Goal: Navigation & Orientation: Go to known website

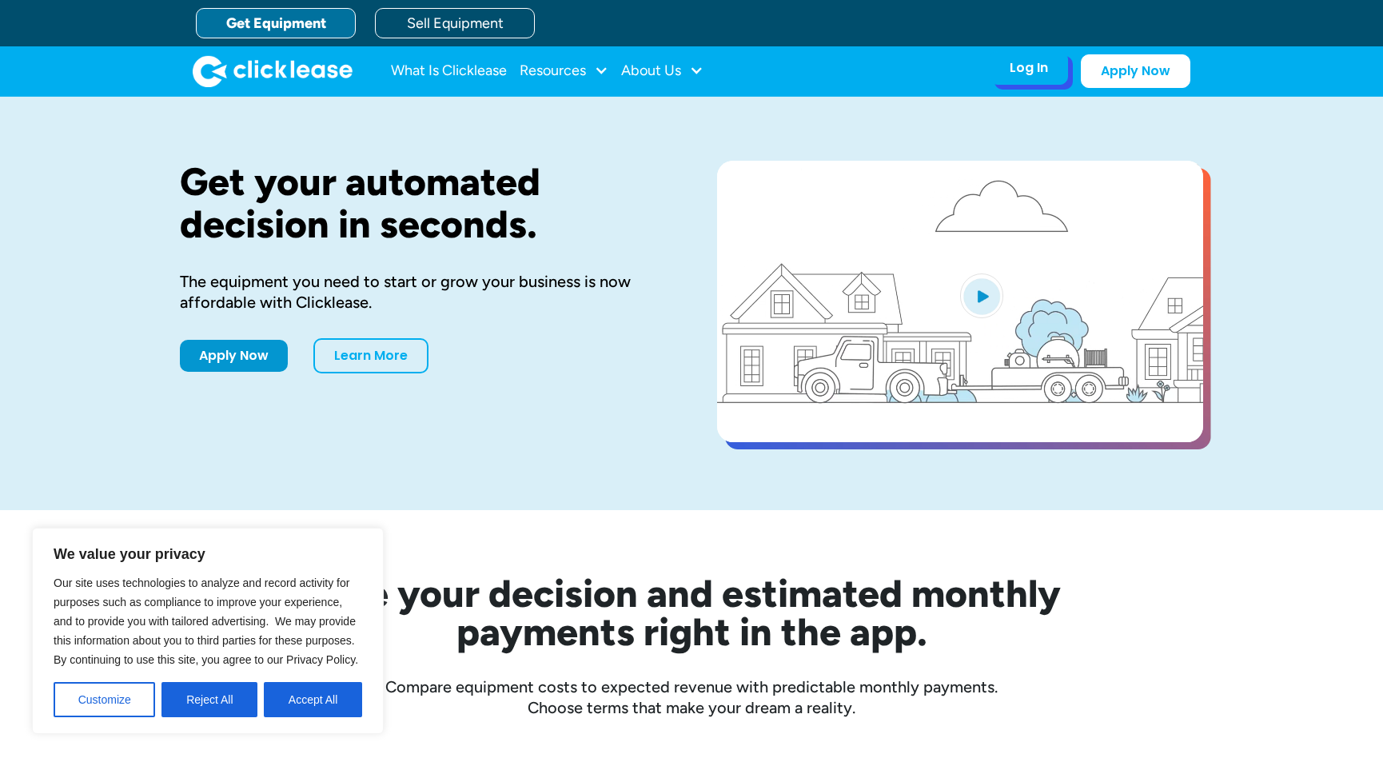
click at [1034, 70] on div "Log In" at bounding box center [1029, 68] width 38 height 16
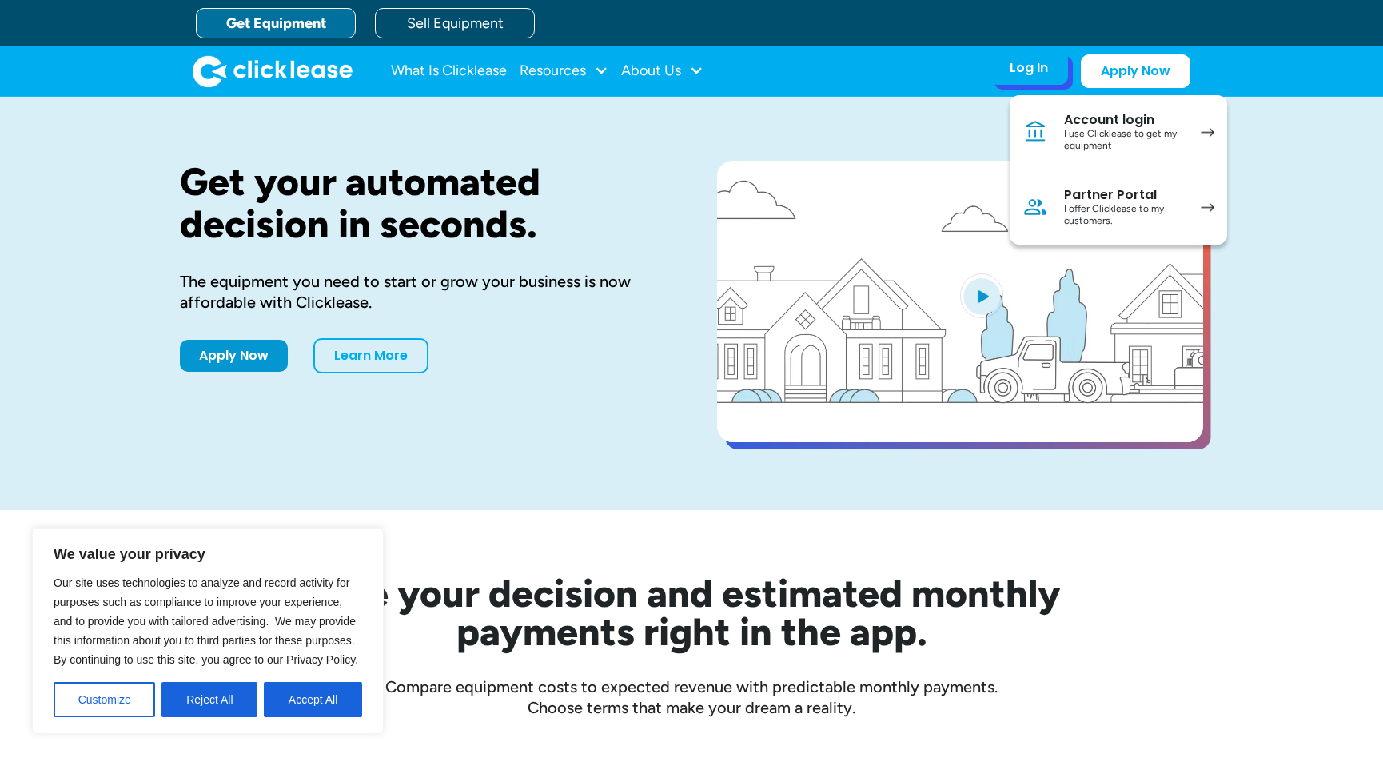
click at [1106, 136] on div "I use Clicklease to get my equipment" at bounding box center [1124, 140] width 121 height 25
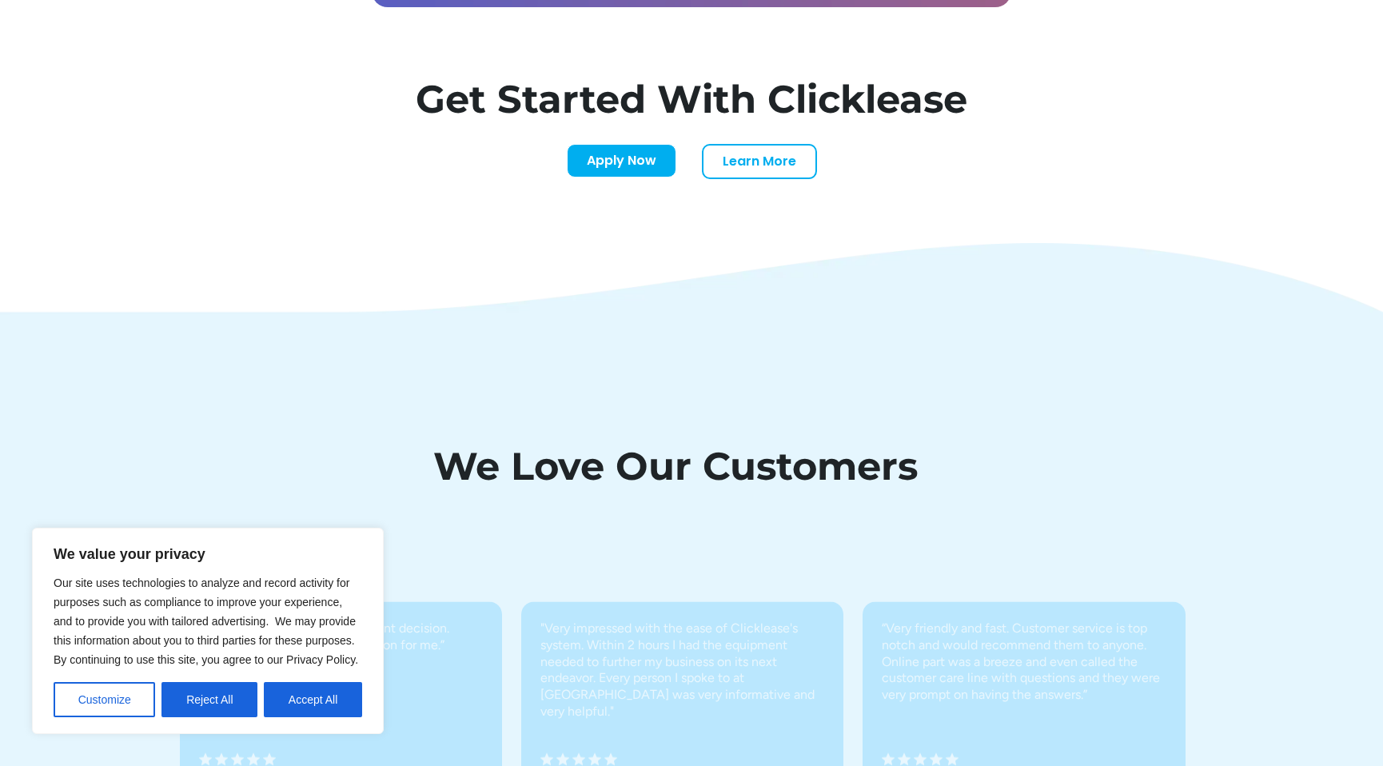
scroll to position [5512, 0]
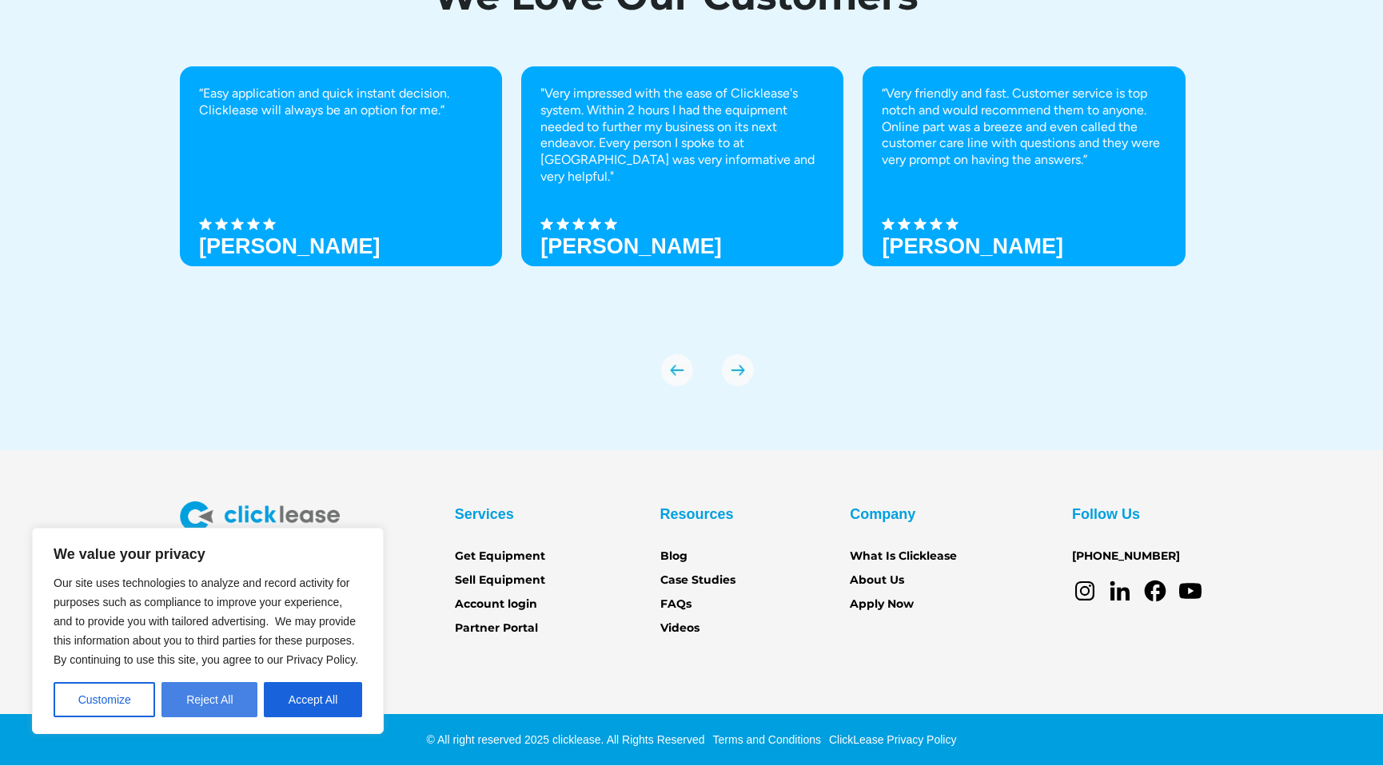
click at [211, 698] on button "Reject All" at bounding box center [210, 699] width 96 height 35
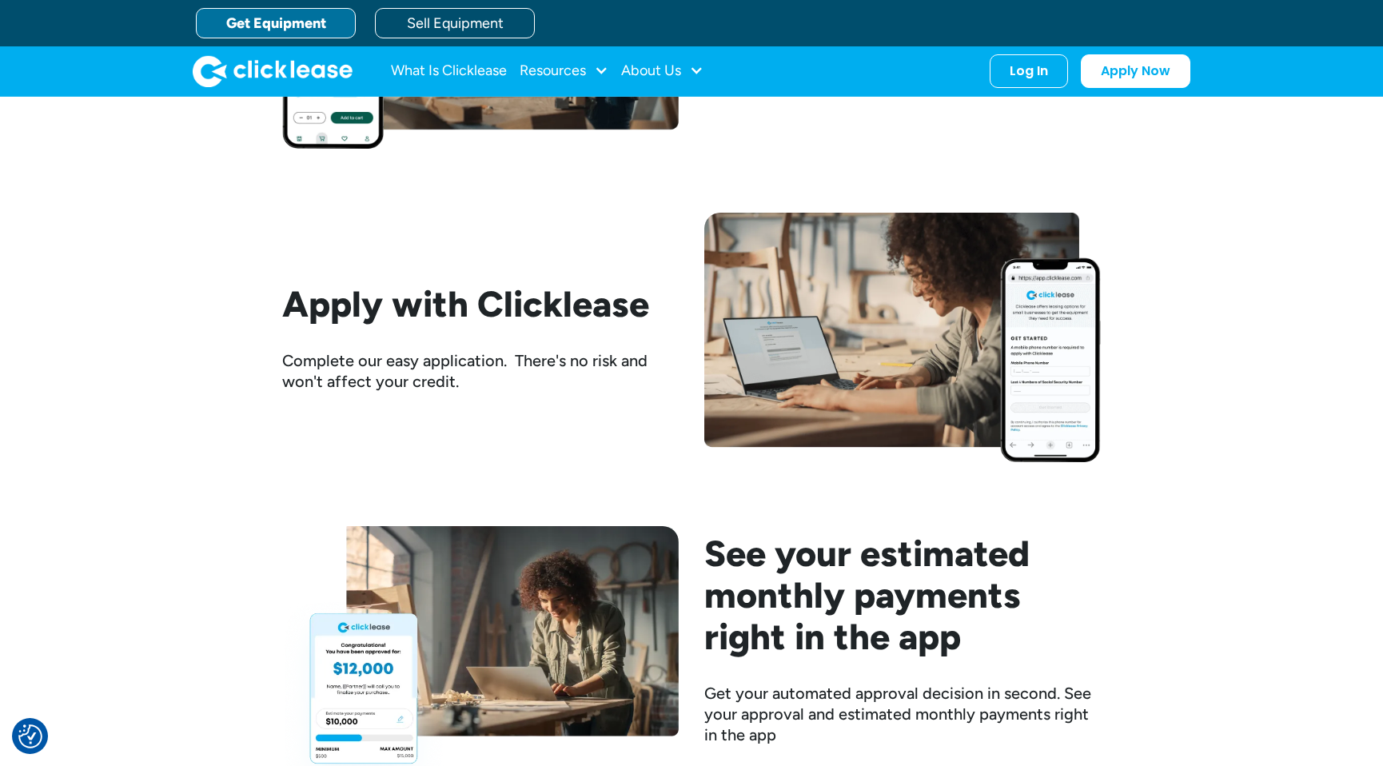
scroll to position [1175, 0]
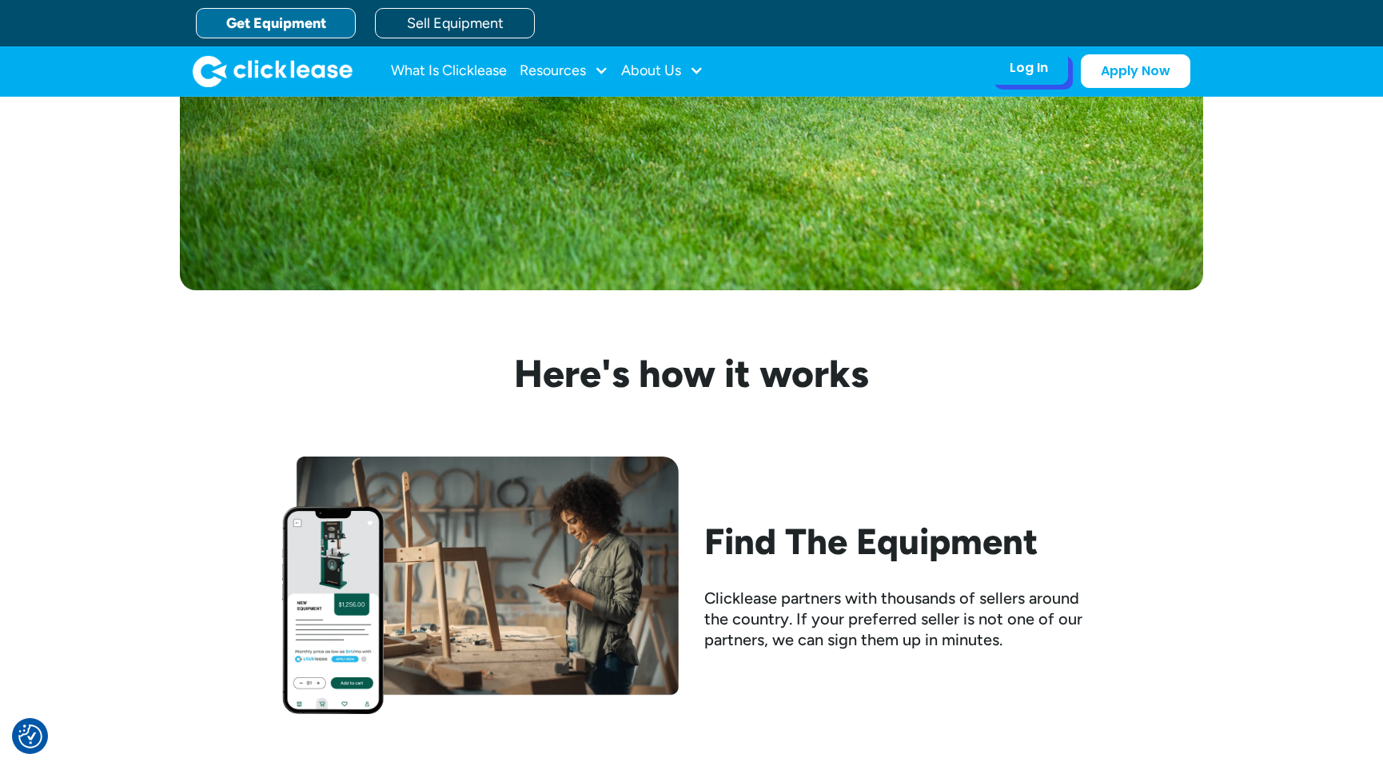
click at [1032, 76] on div "Log In" at bounding box center [1029, 68] width 38 height 16
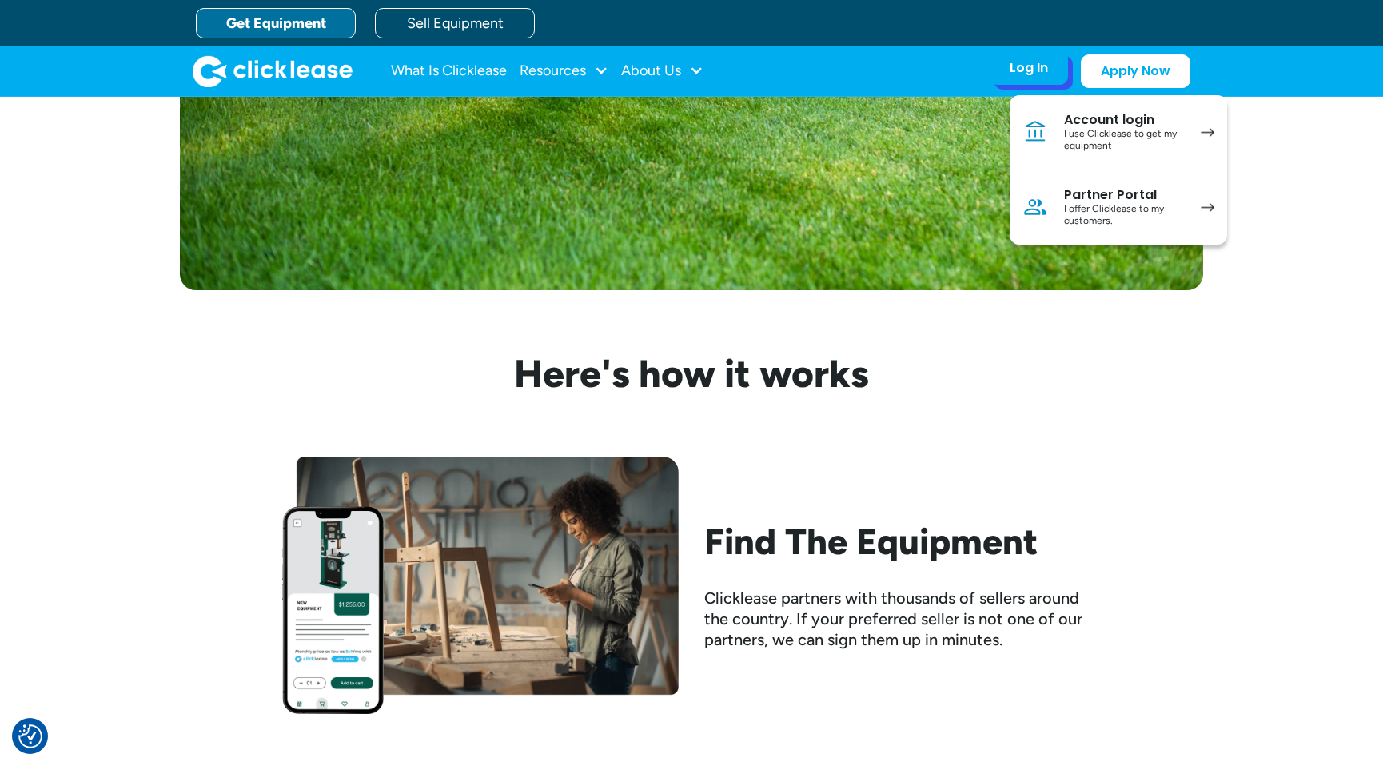
click at [1076, 135] on div "I use Clicklease to get my equipment" at bounding box center [1124, 140] width 121 height 25
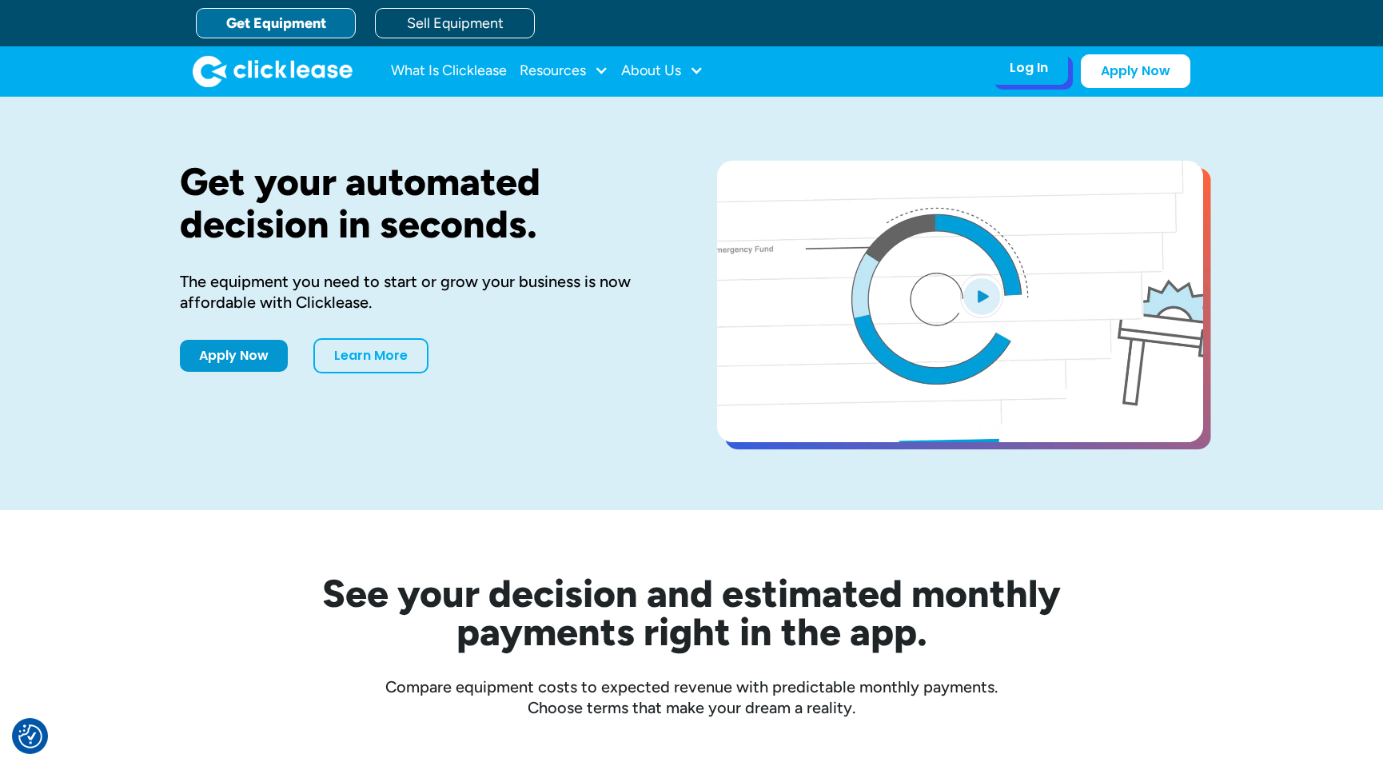
click at [1044, 78] on div "Log In Account login I use Clicklease to get my equipment Partner Portal I offe…" at bounding box center [1029, 68] width 78 height 34
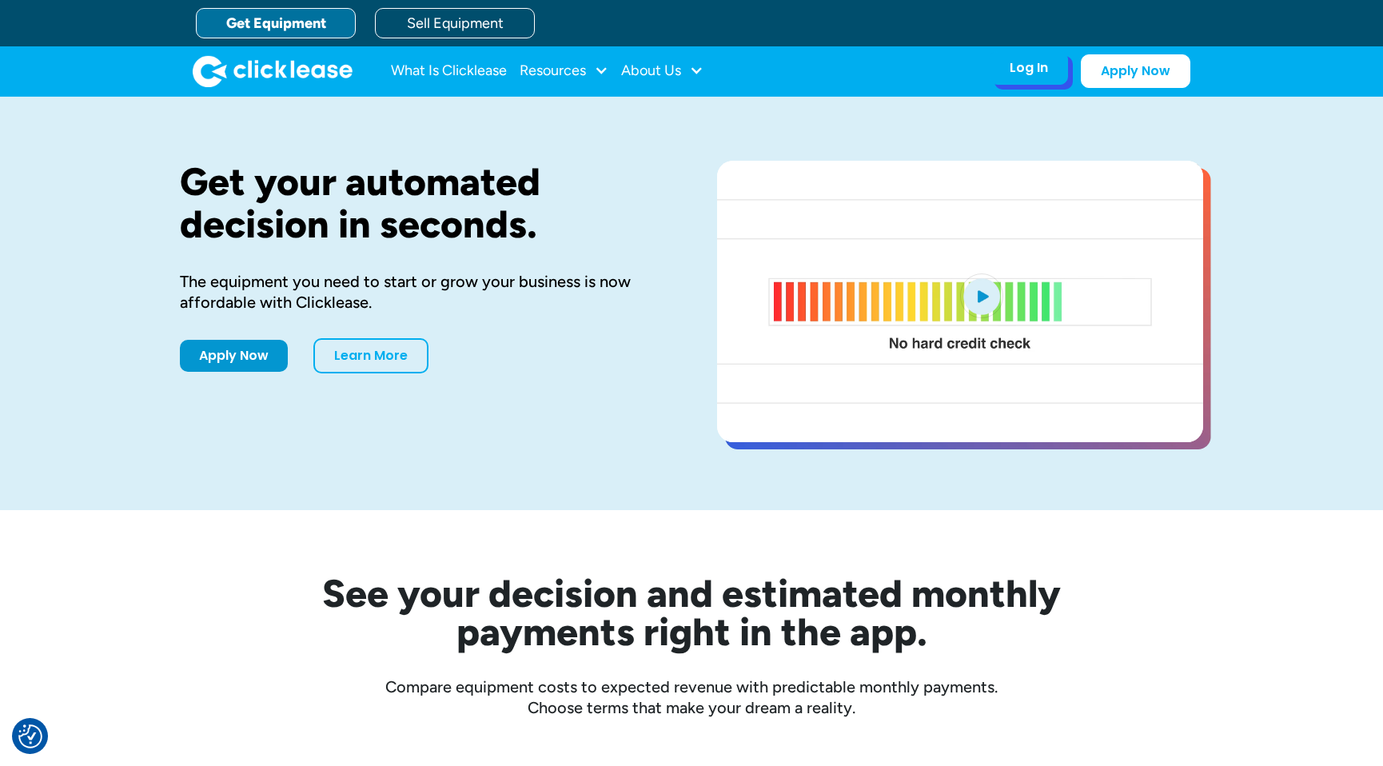
click at [1046, 78] on div "Log In Account login I use Clicklease to get my equipment Partner Portal I offe…" at bounding box center [1029, 68] width 78 height 34
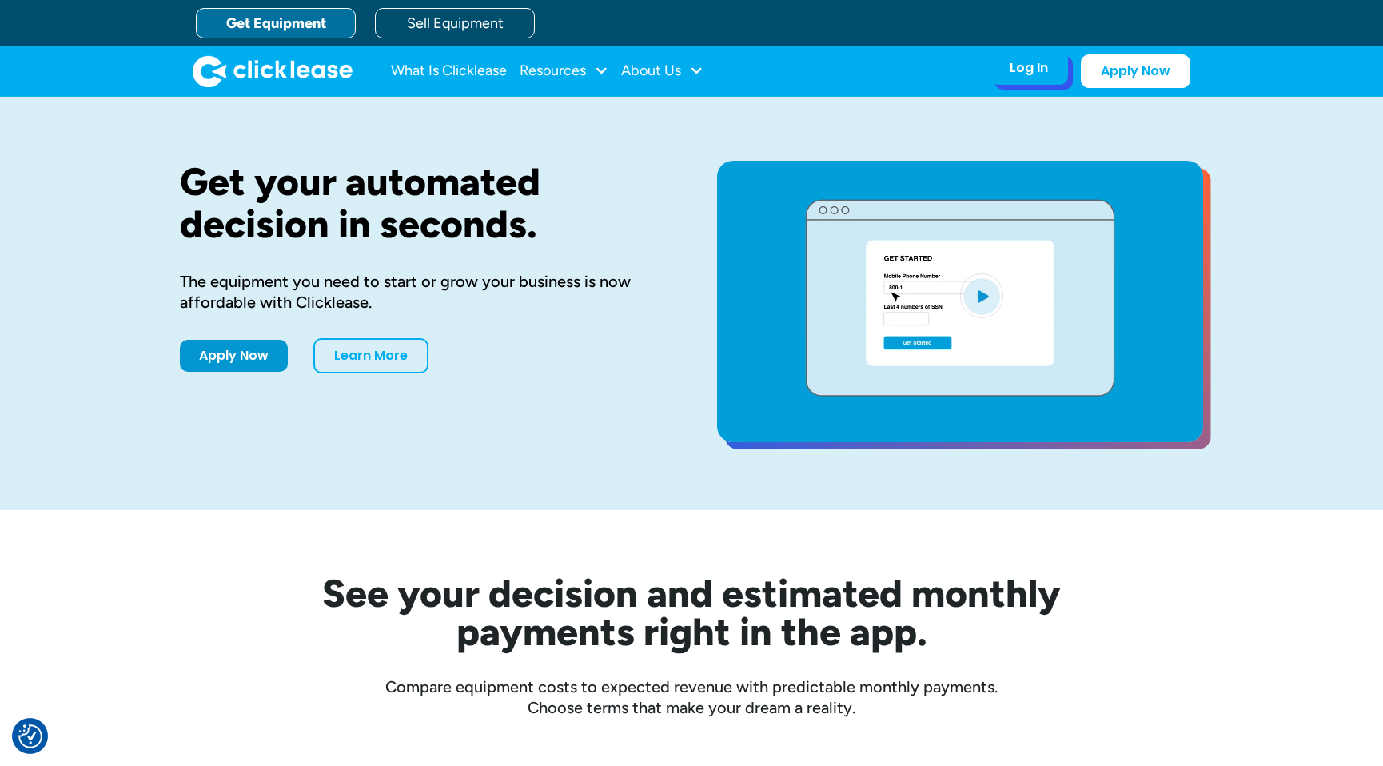
click at [1028, 60] on div "Log In" at bounding box center [1029, 68] width 38 height 16
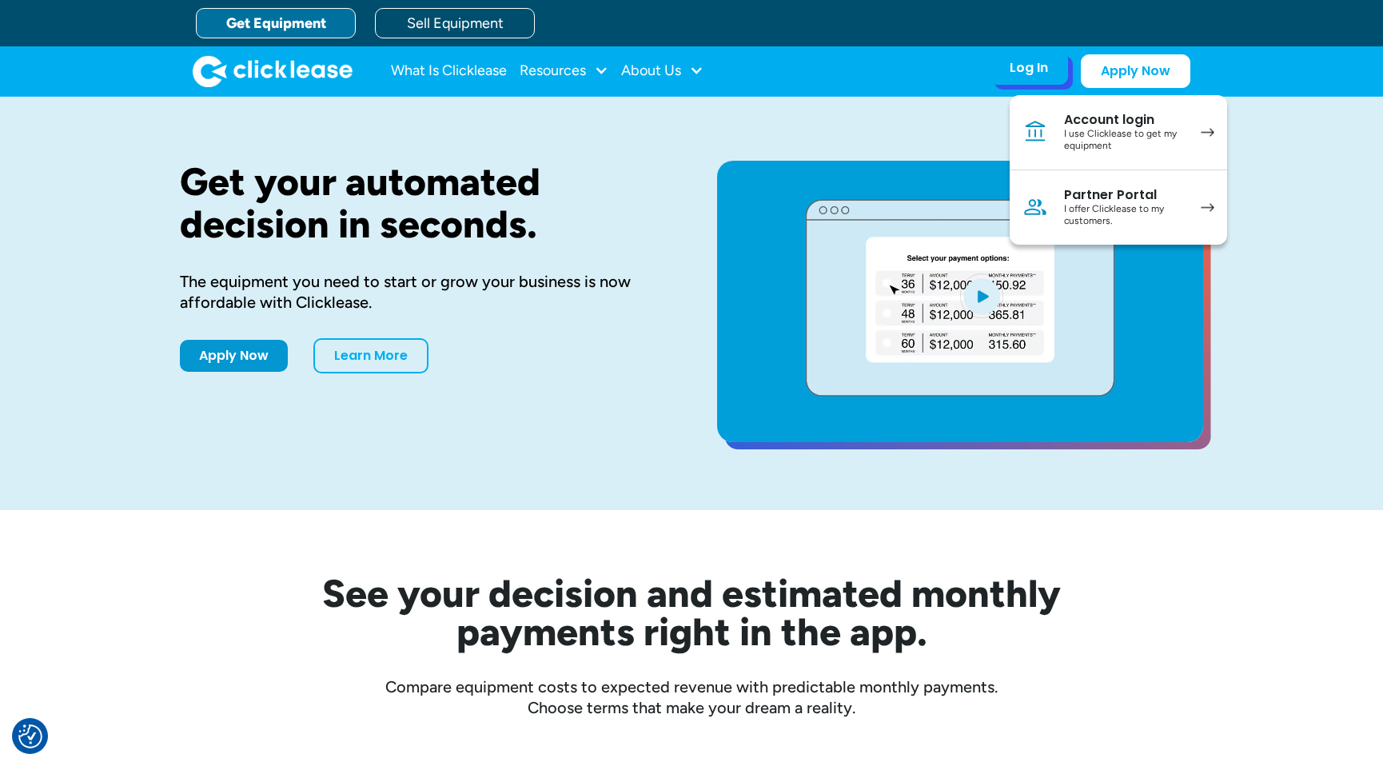
click at [1066, 116] on div "Account login" at bounding box center [1124, 120] width 121 height 16
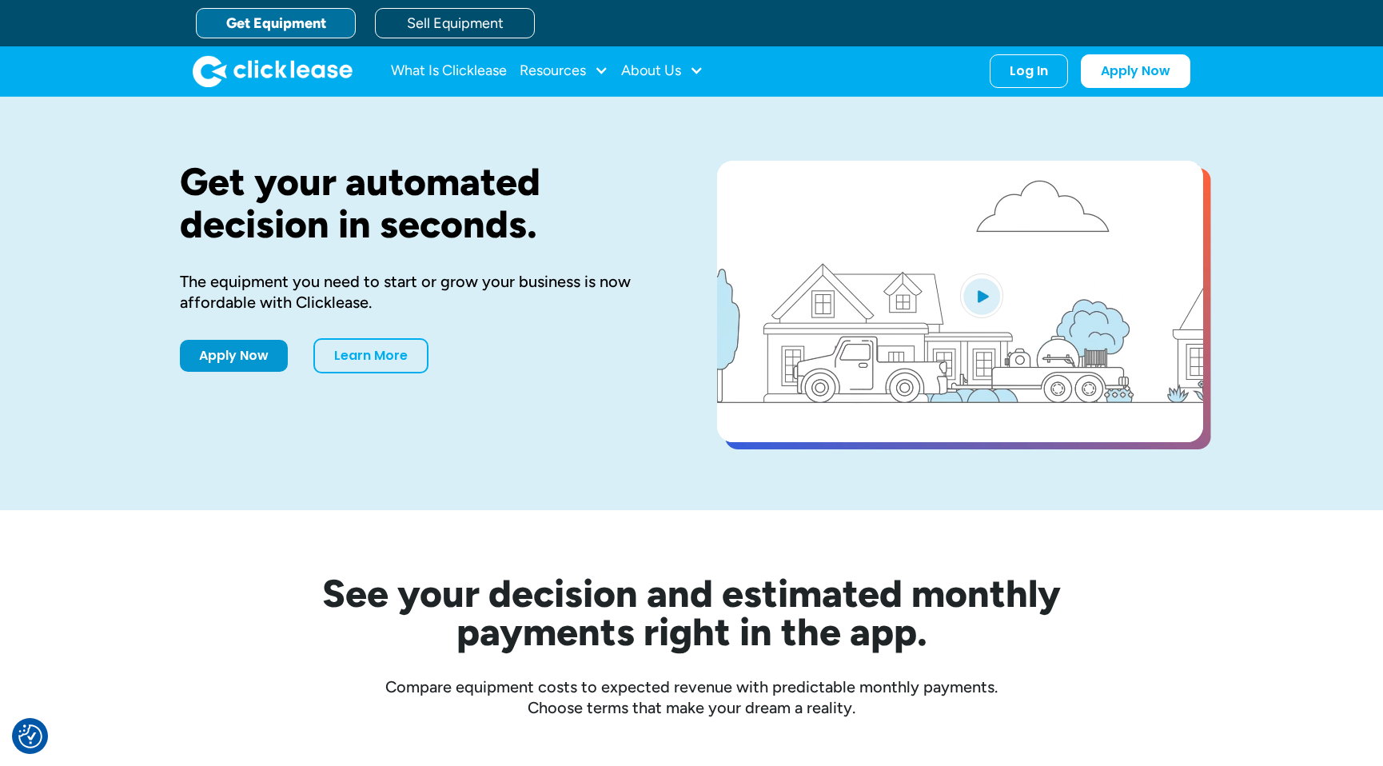
click at [108, 145] on div "Get your automated decision in seconds. The equipment you need to start or grow…" at bounding box center [691, 303] width 1383 height 413
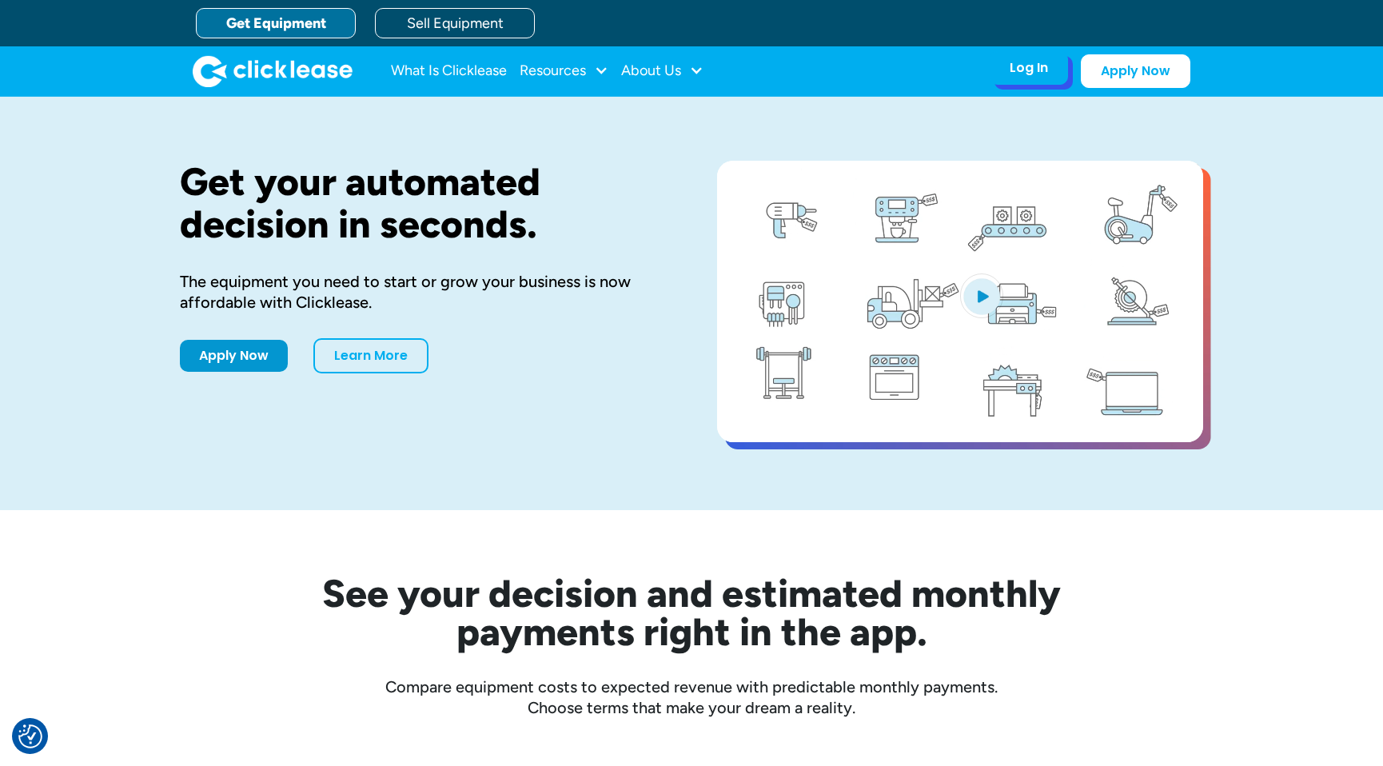
click at [1031, 66] on div "Log In" at bounding box center [1029, 68] width 38 height 16
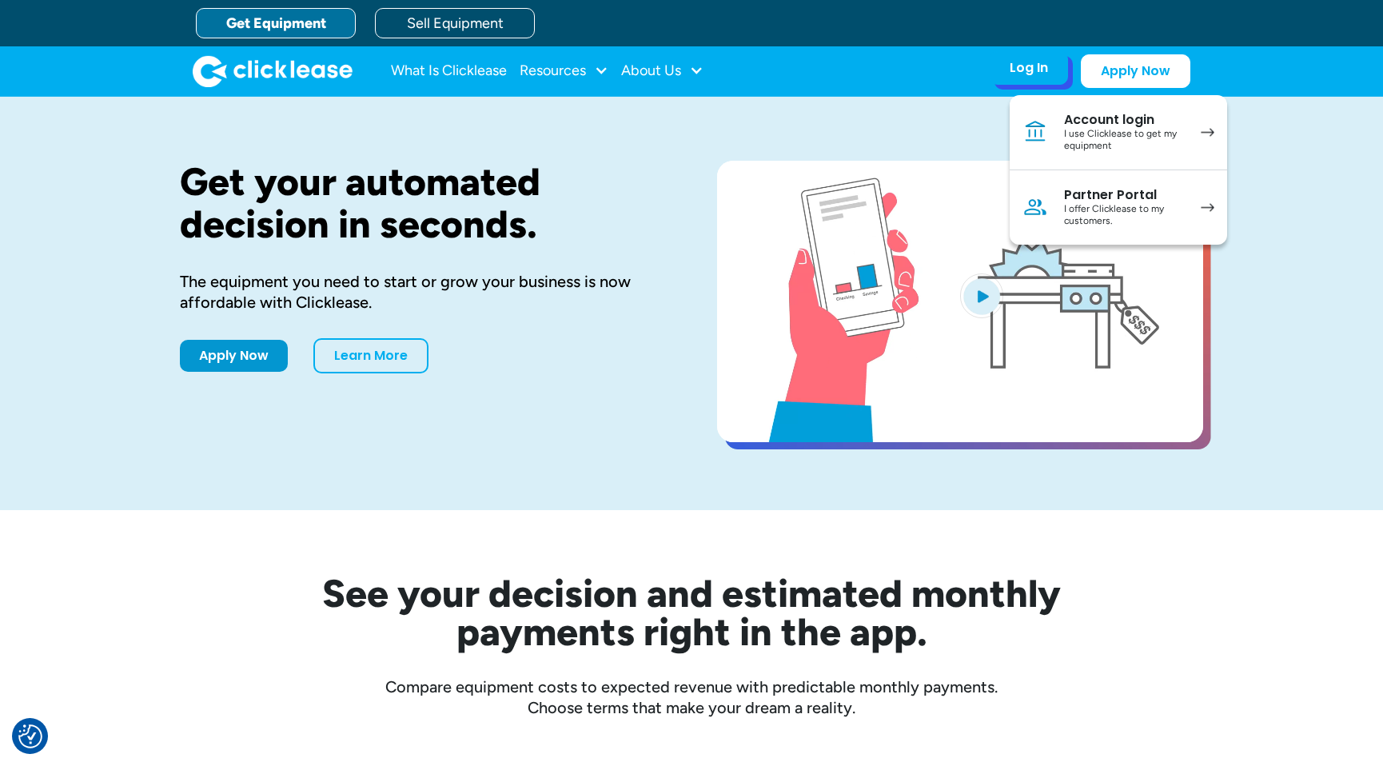
click at [1087, 146] on div "I use Clicklease to get my equipment" at bounding box center [1124, 140] width 121 height 25
